Goal: Transaction & Acquisition: Purchase product/service

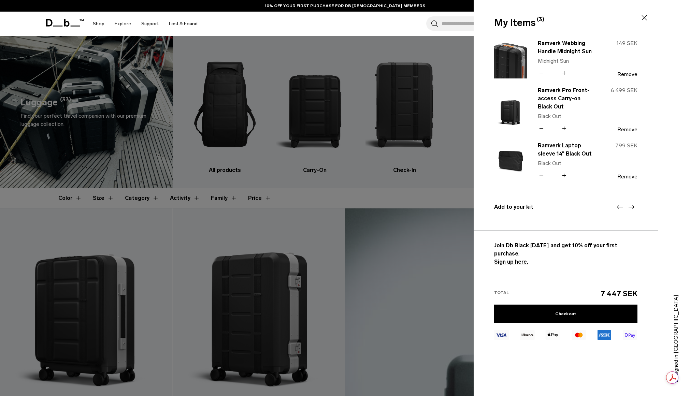
click at [321, 193] on div at bounding box center [345, 198] width 690 height 396
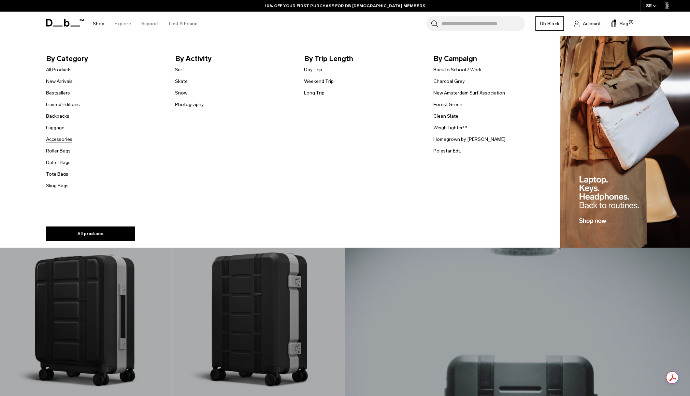
click at [67, 140] on link "Accessories" at bounding box center [59, 139] width 26 height 7
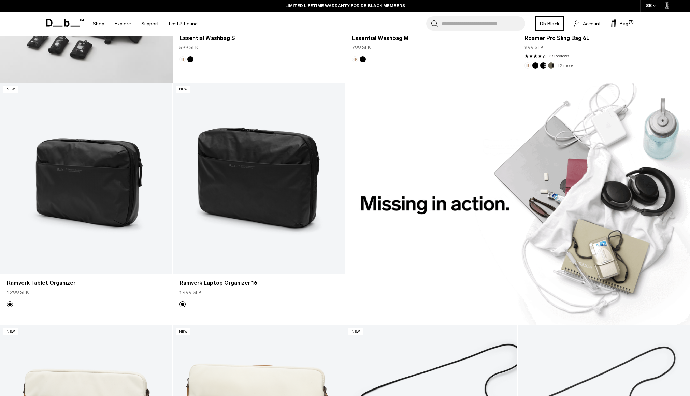
scroll to position [1127, 0]
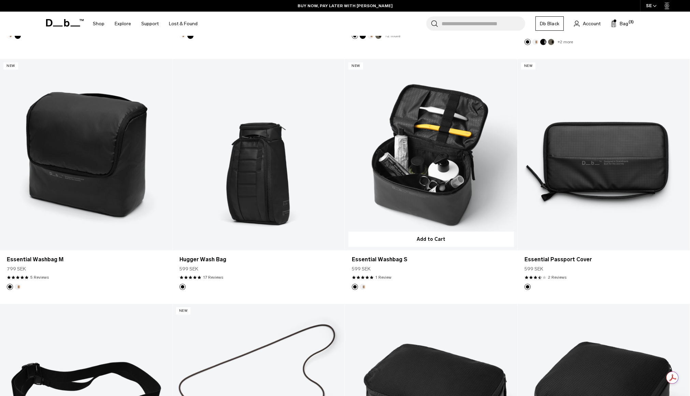
click at [364, 288] on button "Oatmilk" at bounding box center [363, 287] width 6 height 6
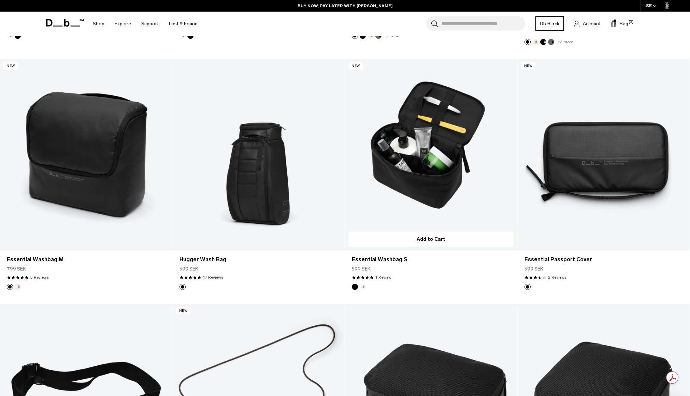
click at [362, 286] on button "Oatmilk" at bounding box center [363, 287] width 6 height 6
click at [434, 152] on link "Essential Washbag S Oatmilk" at bounding box center [431, 155] width 172 height 192
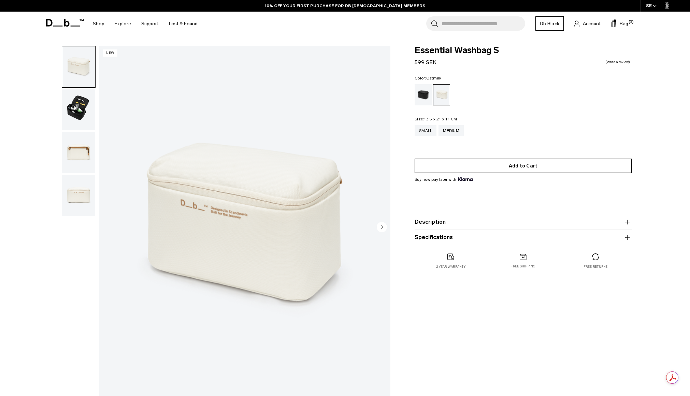
click at [525, 166] on button "Add to Cart" at bounding box center [523, 166] width 217 height 14
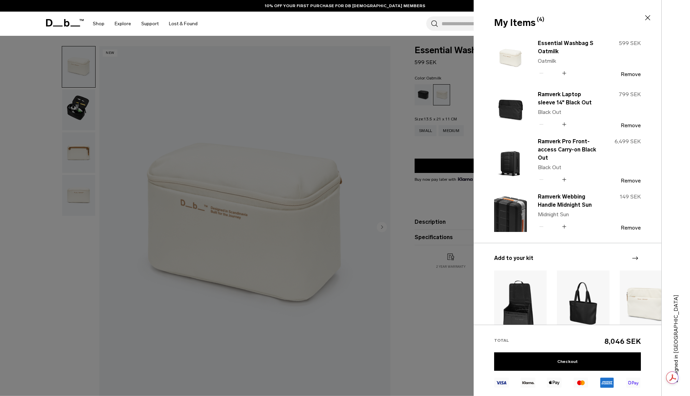
scroll to position [109, 0]
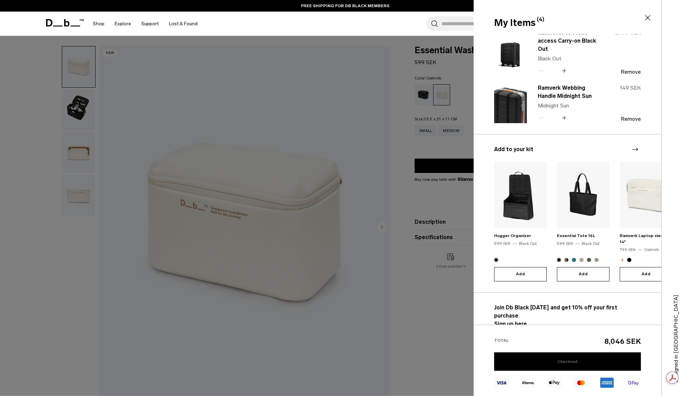
click at [557, 360] on link "Checkout" at bounding box center [567, 362] width 147 height 18
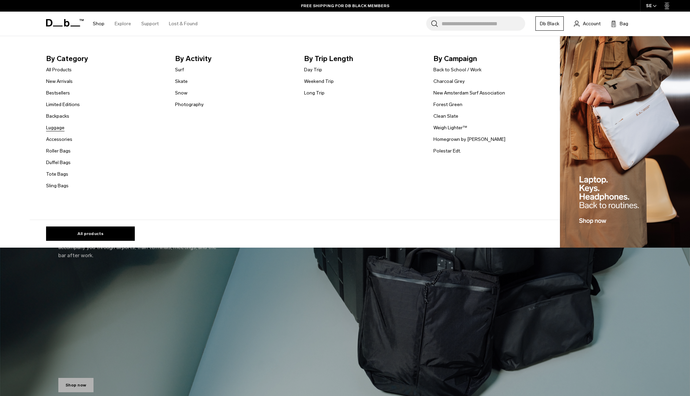
click at [62, 128] on link "Luggage" at bounding box center [55, 127] width 18 height 7
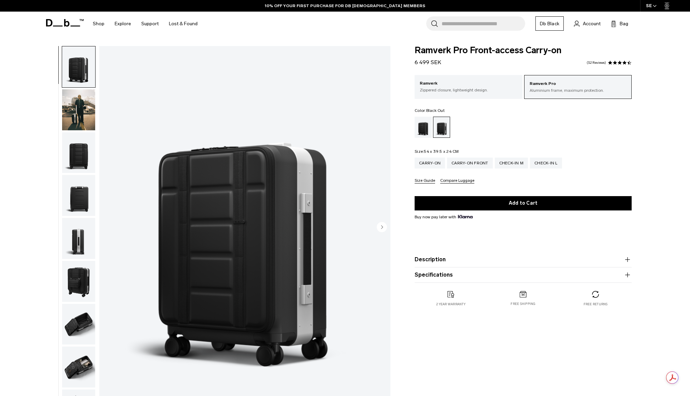
click at [420, 131] on div "Black Out" at bounding box center [423, 127] width 17 height 21
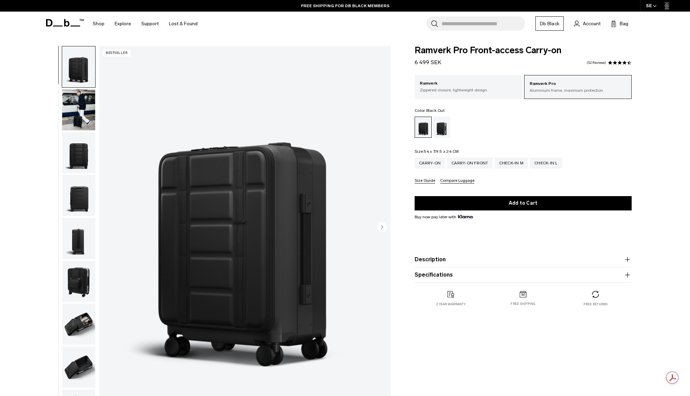
click at [80, 360] on img "button" at bounding box center [78, 367] width 33 height 41
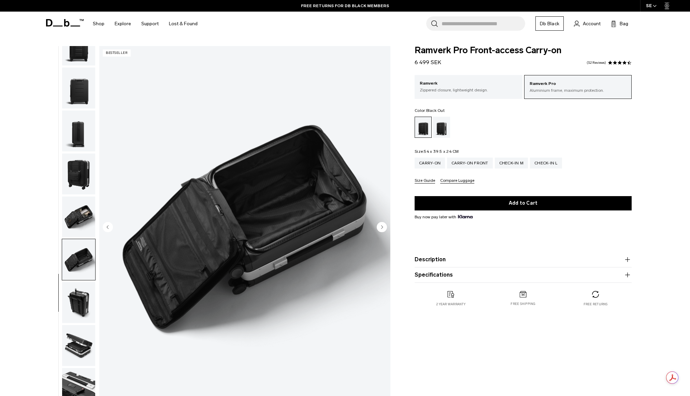
click at [80, 214] on img "button" at bounding box center [78, 217] width 33 height 41
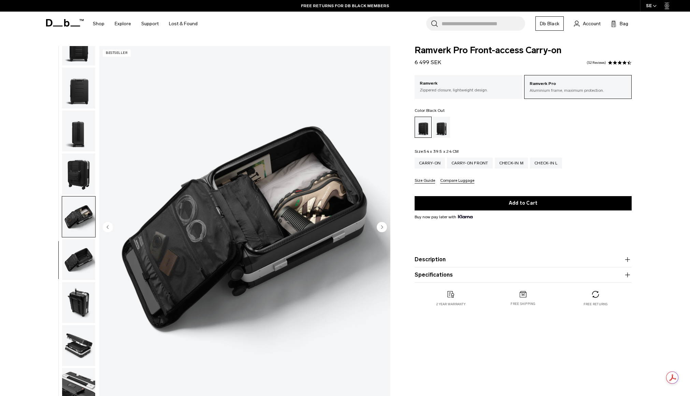
click at [82, 257] on img "button" at bounding box center [78, 259] width 33 height 41
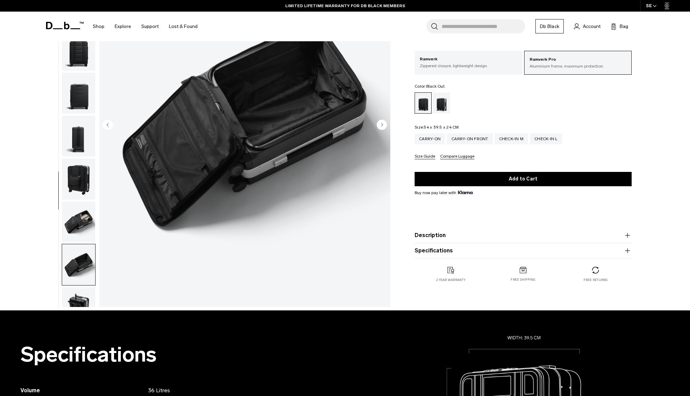
scroll to position [0, 0]
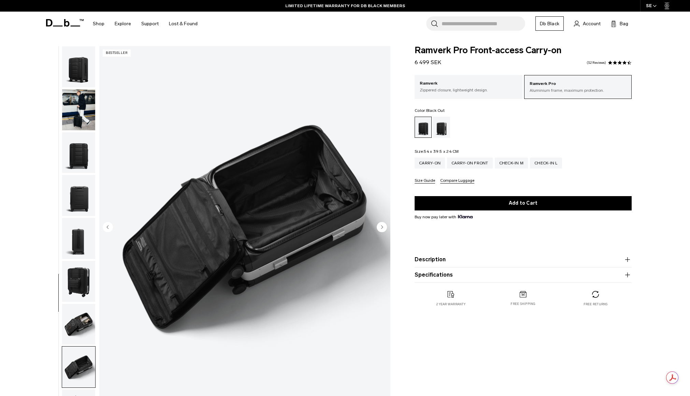
click at [71, 109] on img "button" at bounding box center [78, 109] width 33 height 41
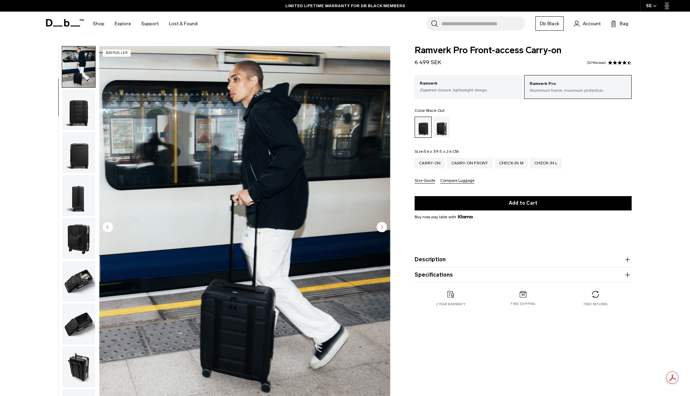
click at [76, 151] on img "button" at bounding box center [78, 152] width 33 height 41
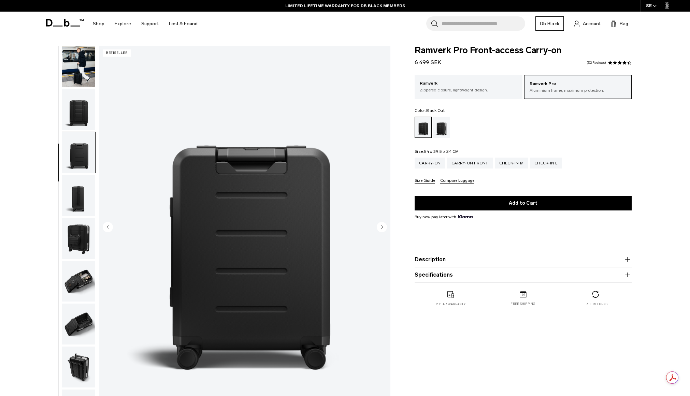
scroll to position [108, 0]
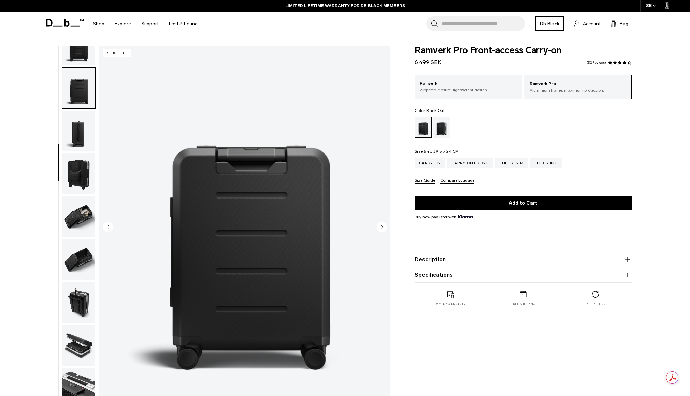
click at [75, 188] on img "button" at bounding box center [78, 174] width 33 height 41
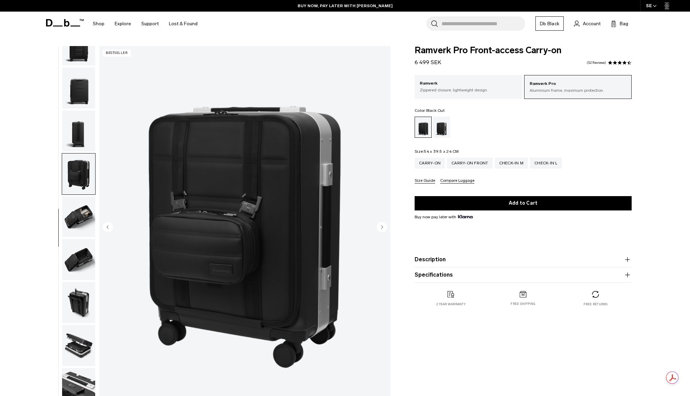
click at [80, 219] on img "button" at bounding box center [78, 217] width 33 height 41
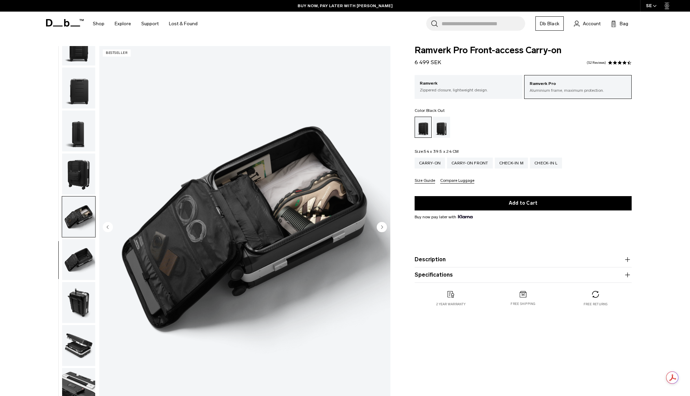
click at [72, 248] on img "button" at bounding box center [78, 259] width 33 height 41
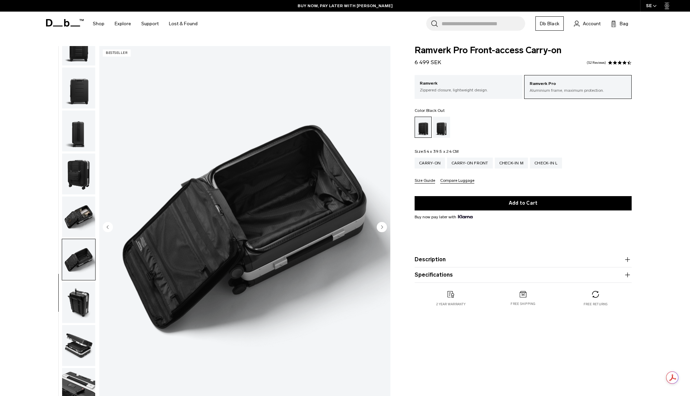
click at [76, 282] on img "button" at bounding box center [78, 302] width 33 height 41
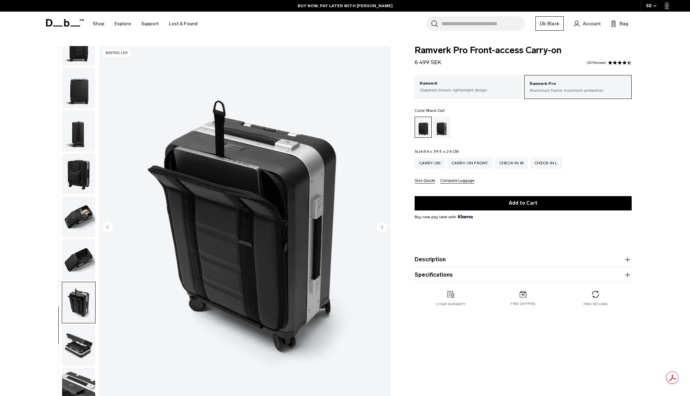
click at [76, 299] on img "button" at bounding box center [78, 302] width 33 height 41
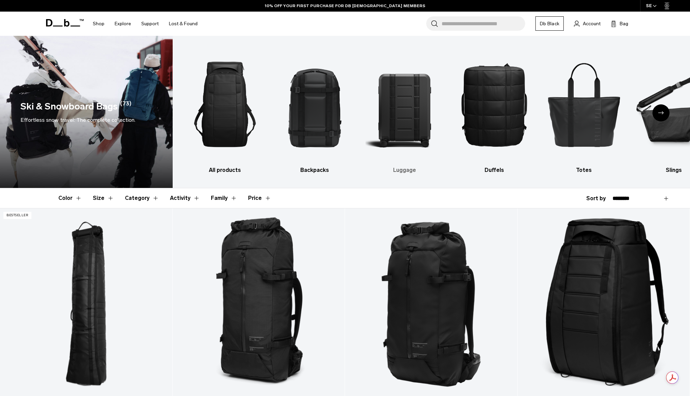
click at [402, 100] on img "3 / 10" at bounding box center [405, 104] width 78 height 117
click at [404, 170] on h3 "Luggage" at bounding box center [405, 170] width 78 height 8
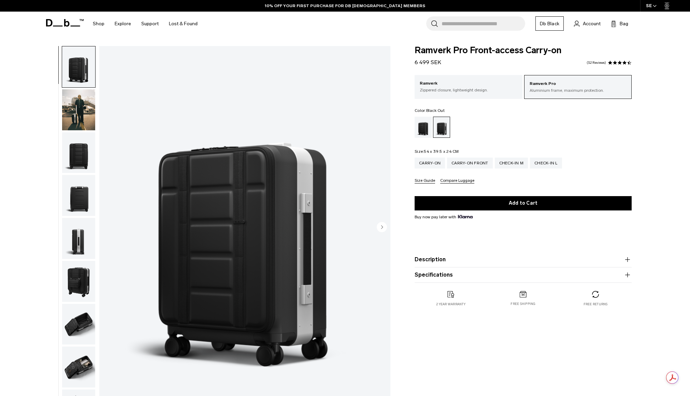
click at [426, 125] on div "Black Out" at bounding box center [423, 127] width 17 height 21
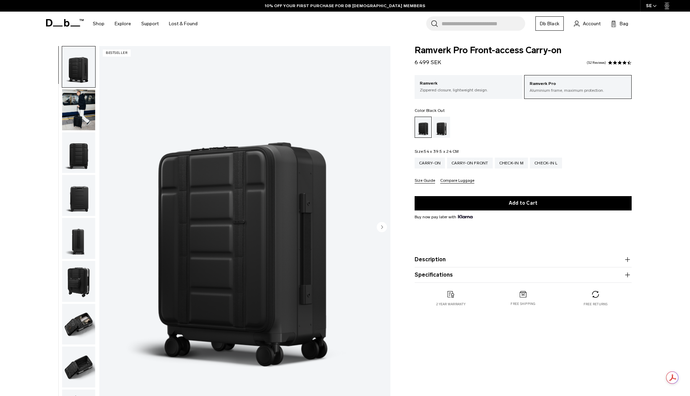
click at [77, 322] on img "button" at bounding box center [78, 324] width 33 height 41
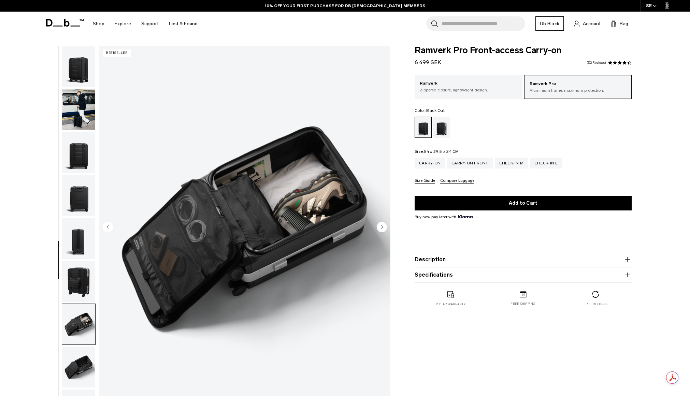
scroll to position [108, 0]
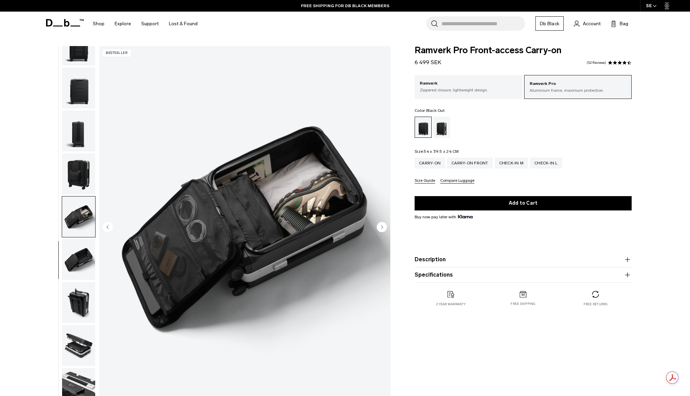
click at [63, 312] on img "button" at bounding box center [78, 302] width 33 height 41
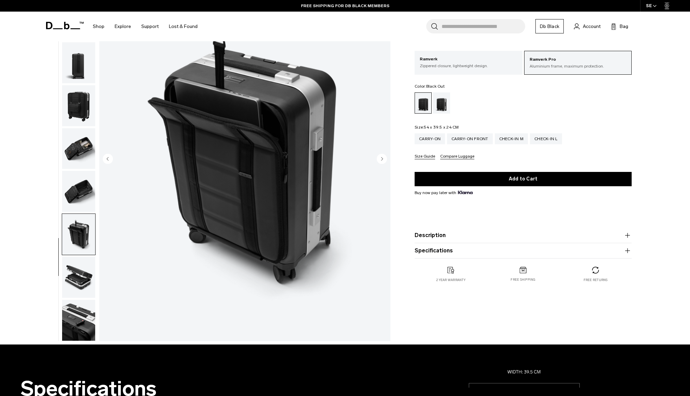
scroll to position [0, 0]
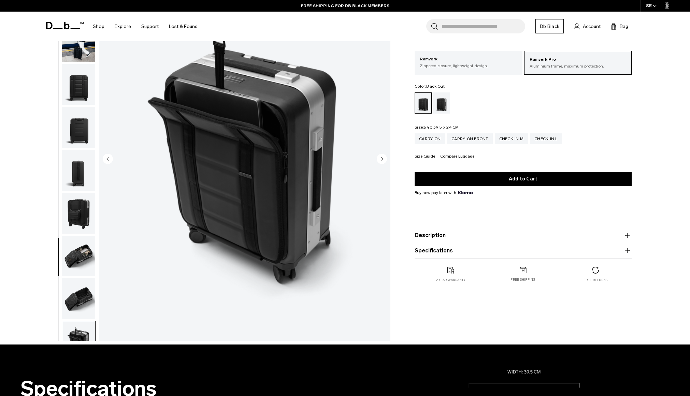
drag, startPoint x: 226, startPoint y: 151, endPoint x: 238, endPoint y: 149, distance: 12.4
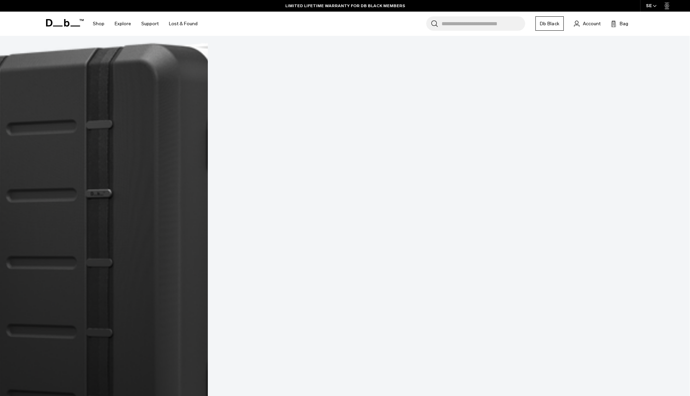
scroll to position [1878, 0]
